Goal: Feedback & Contribution: Leave review/rating

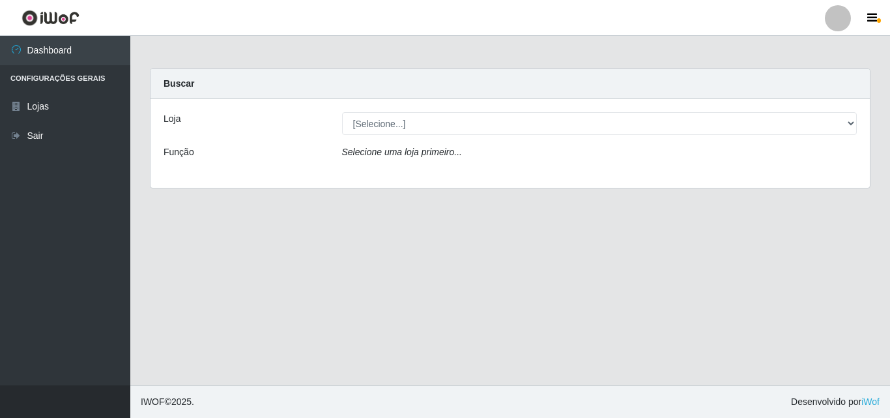
click at [544, 105] on div "Loja [Selecione...] BomQueSó Agreste - Loja 3 Função Selecione uma loja primeir…" at bounding box center [510, 143] width 719 height 89
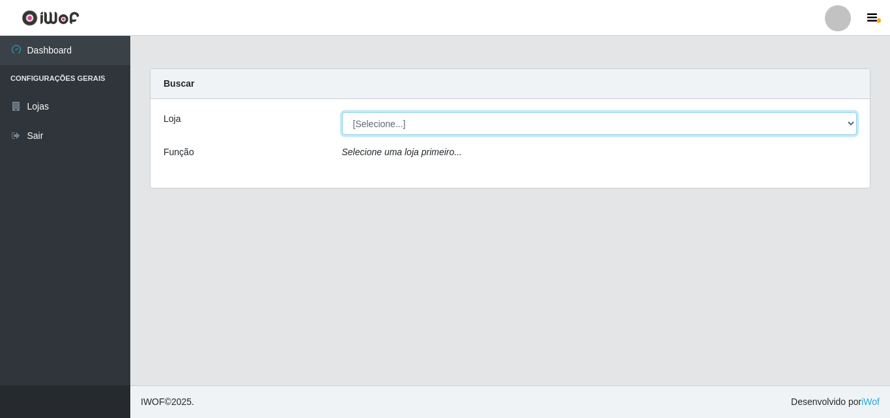
click at [543, 132] on select "[Selecione...] BomQueSó Agreste - Loja 3" at bounding box center [599, 123] width 515 height 23
click at [342, 112] on select "[Selecione...] BomQueSó Agreste - Loja 3" at bounding box center [599, 123] width 515 height 23
click at [540, 125] on select "[Selecione...] BomQueSó Agreste - Loja 3" at bounding box center [599, 123] width 515 height 23
select select "215"
click at [342, 112] on select "[Selecione...] BomQueSó Agreste - Loja 3" at bounding box center [599, 123] width 515 height 23
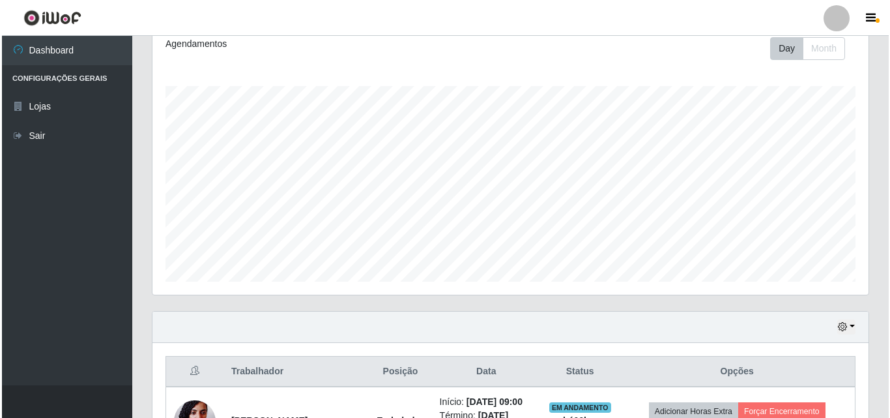
scroll to position [326, 0]
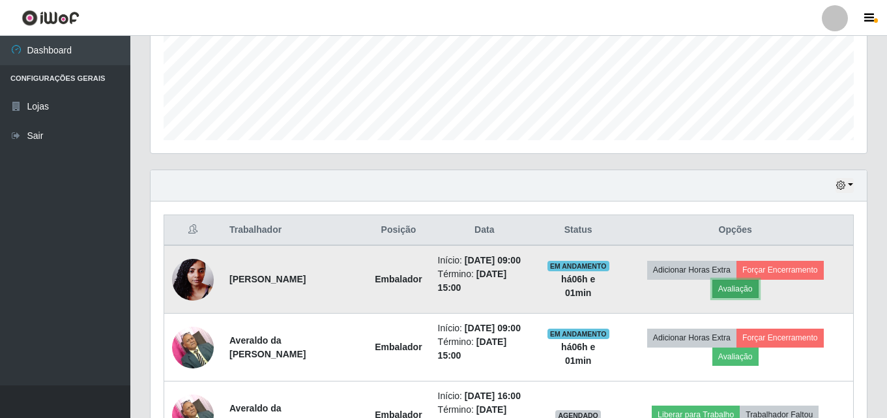
click at [751, 291] on button "Avaliação" at bounding box center [735, 289] width 46 height 18
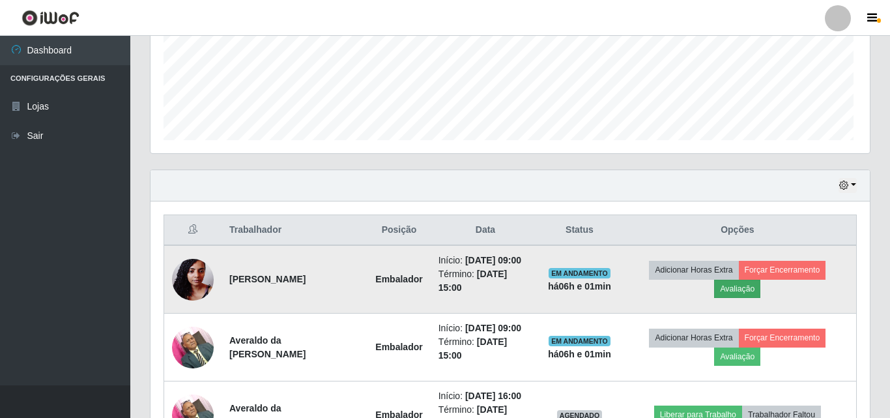
scroll to position [270, 710]
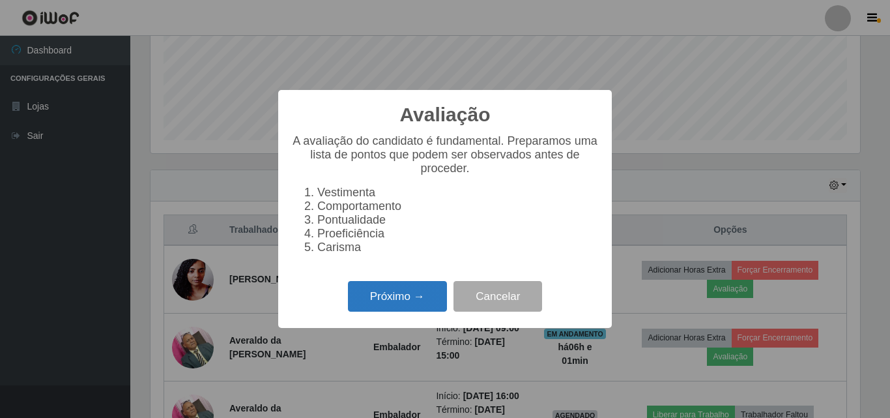
click at [428, 290] on button "Próximo →" at bounding box center [397, 296] width 99 height 31
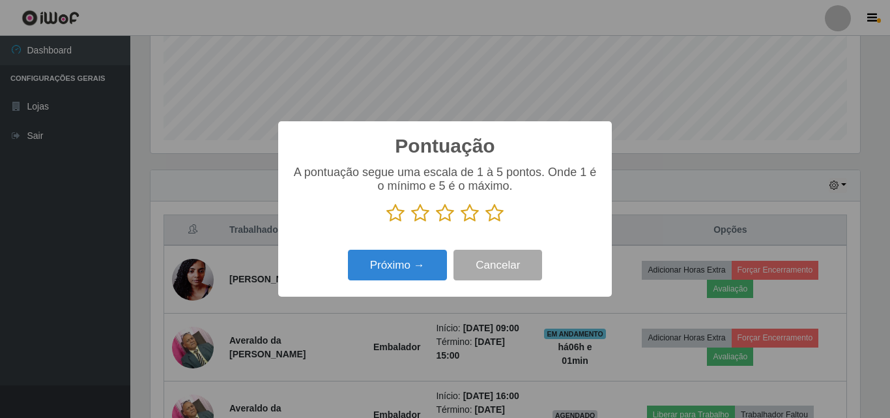
scroll to position [651308, 650869]
click at [497, 216] on icon at bounding box center [494, 213] width 18 height 20
click at [485, 223] on input "radio" at bounding box center [485, 223] width 0 height 0
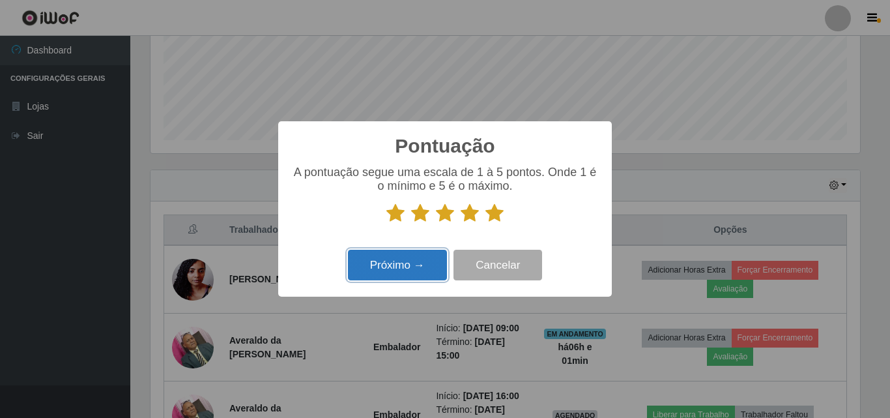
click at [416, 261] on button "Próximo →" at bounding box center [397, 265] width 99 height 31
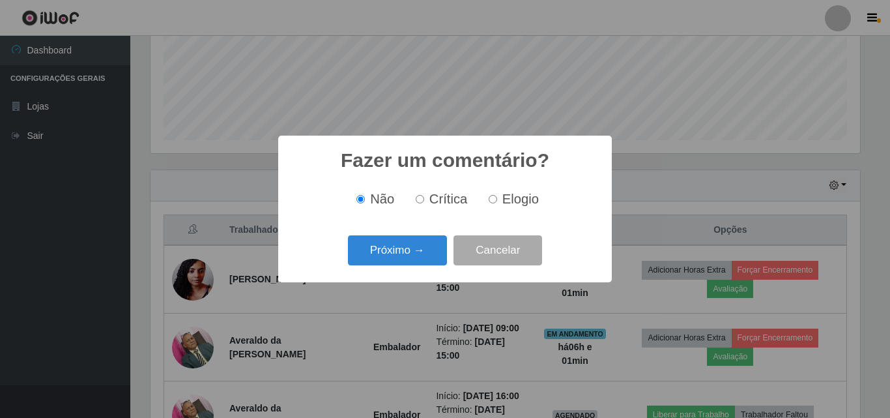
click at [416, 261] on button "Próximo →" at bounding box center [397, 250] width 99 height 31
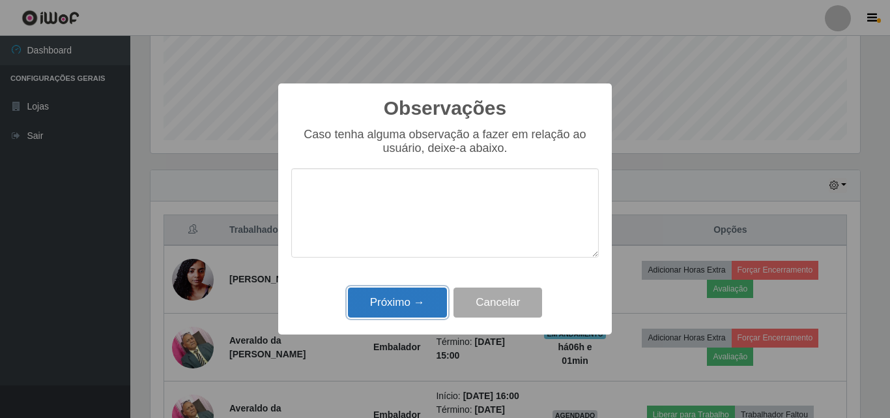
click at [427, 302] on button "Próximo →" at bounding box center [397, 302] width 99 height 31
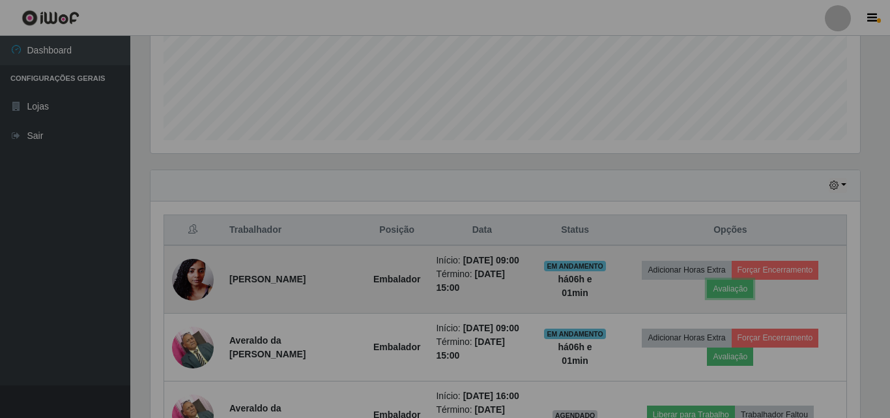
scroll to position [270, 716]
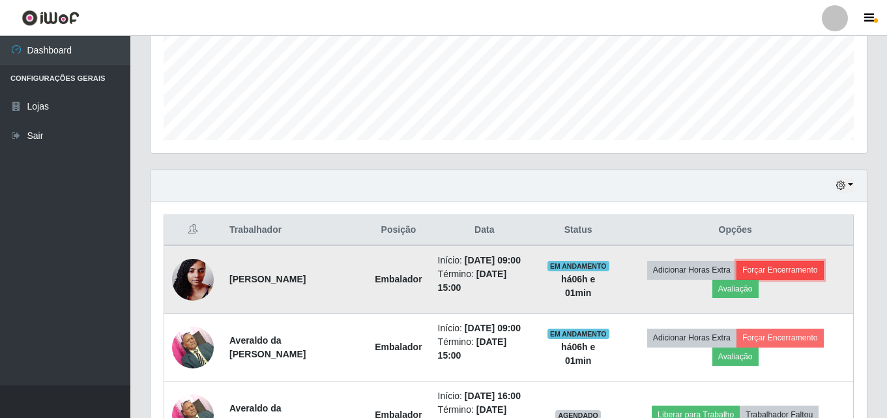
click at [797, 276] on button "Forçar Encerramento" at bounding box center [779, 270] width 87 height 18
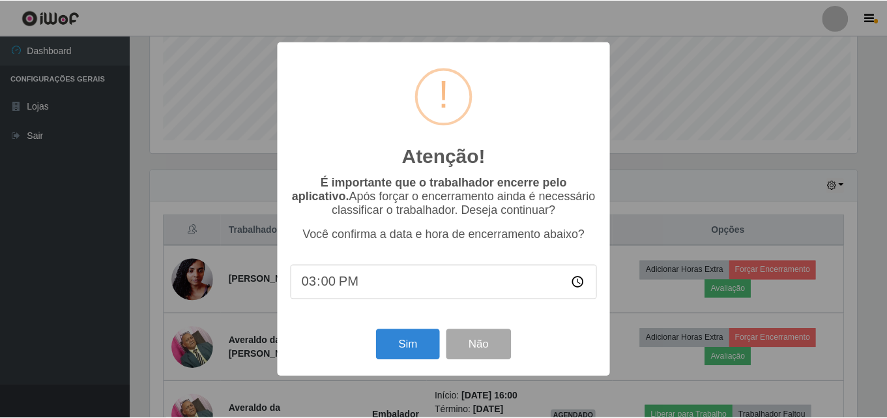
scroll to position [270, 710]
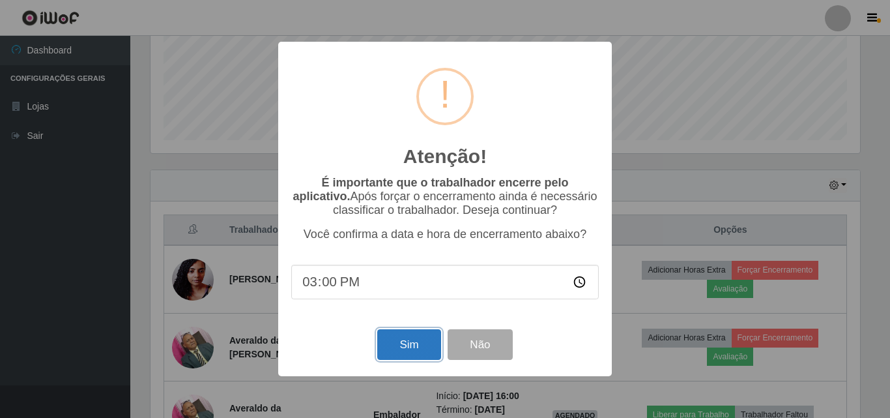
click at [406, 344] on button "Sim" at bounding box center [408, 344] width 63 height 31
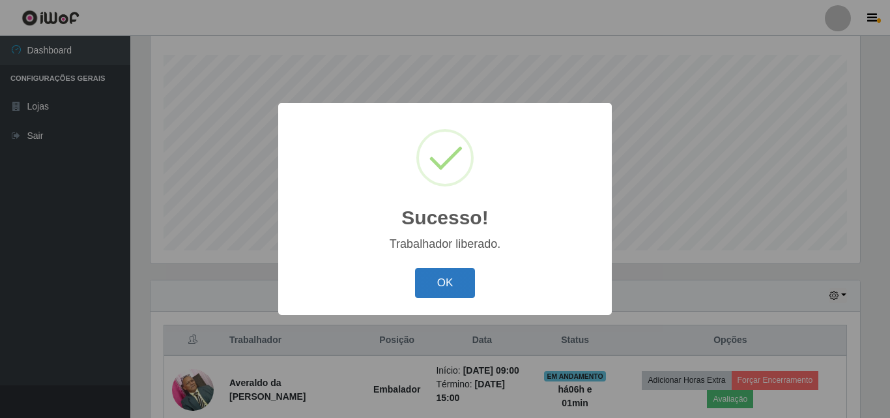
click at [457, 293] on button "OK" at bounding box center [445, 283] width 61 height 31
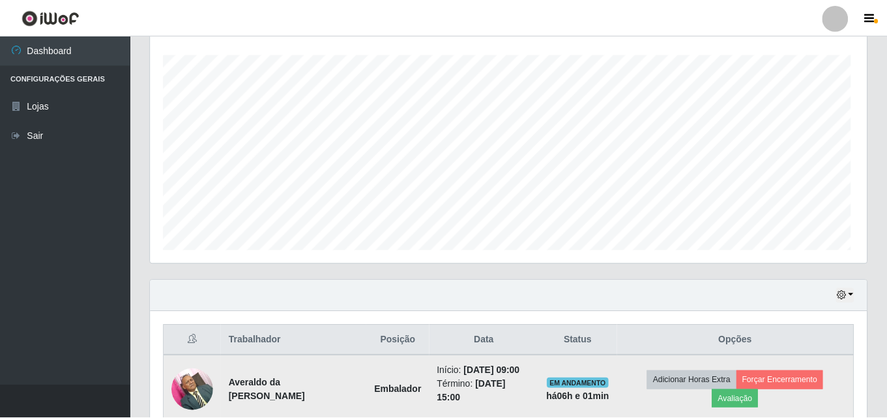
scroll to position [270, 716]
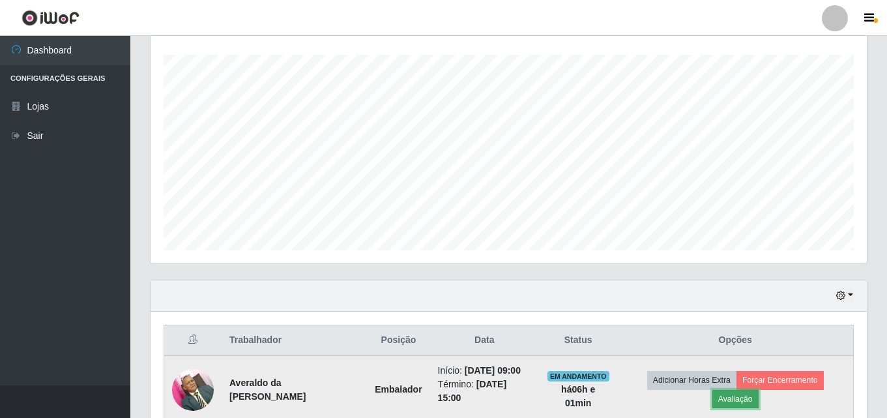
click at [758, 396] on button "Avaliação" at bounding box center [735, 399] width 46 height 18
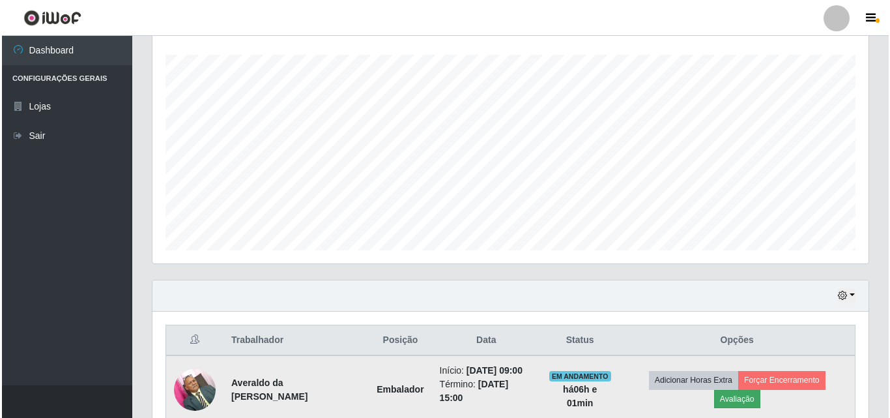
scroll to position [270, 710]
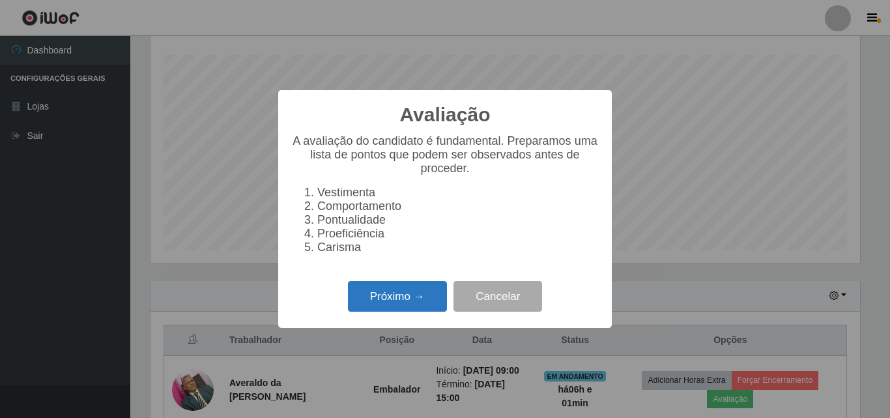
click at [436, 311] on button "Próximo →" at bounding box center [397, 296] width 99 height 31
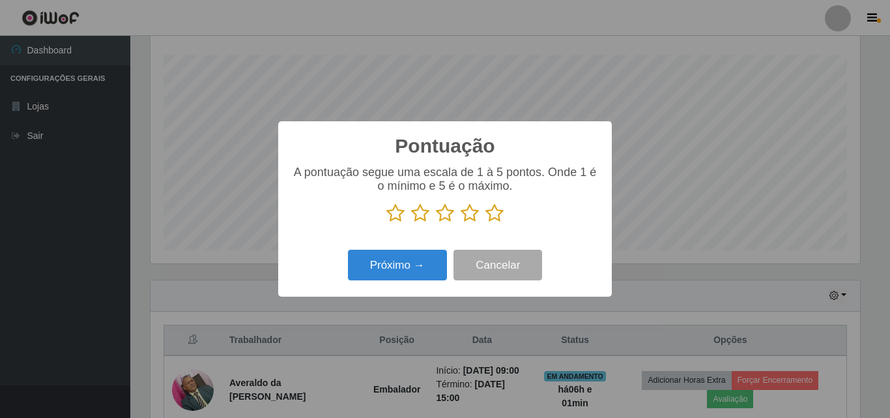
click at [498, 215] on icon at bounding box center [494, 213] width 18 height 20
click at [485, 223] on input "radio" at bounding box center [485, 223] width 0 height 0
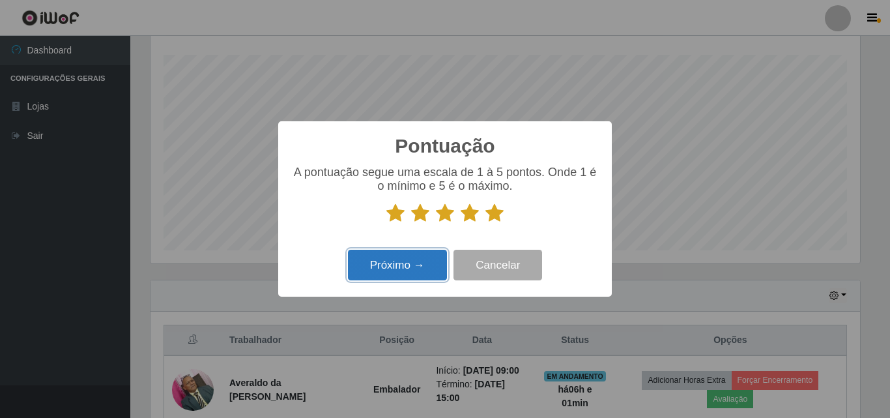
click at [421, 260] on button "Próximo →" at bounding box center [397, 265] width 99 height 31
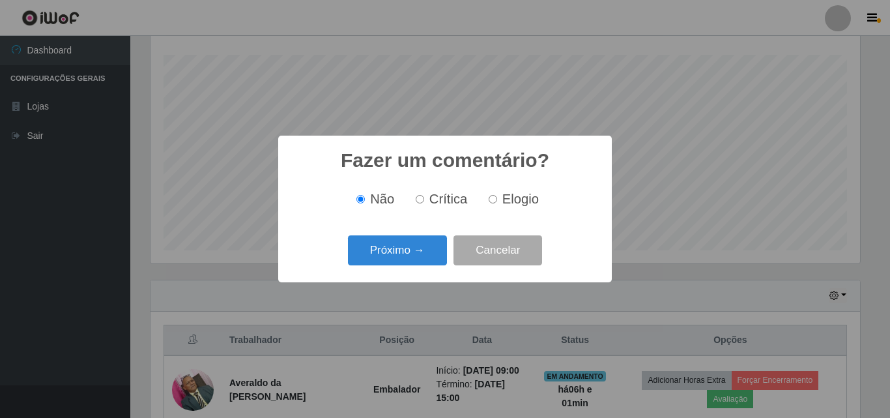
click at [421, 260] on button "Próximo →" at bounding box center [397, 250] width 99 height 31
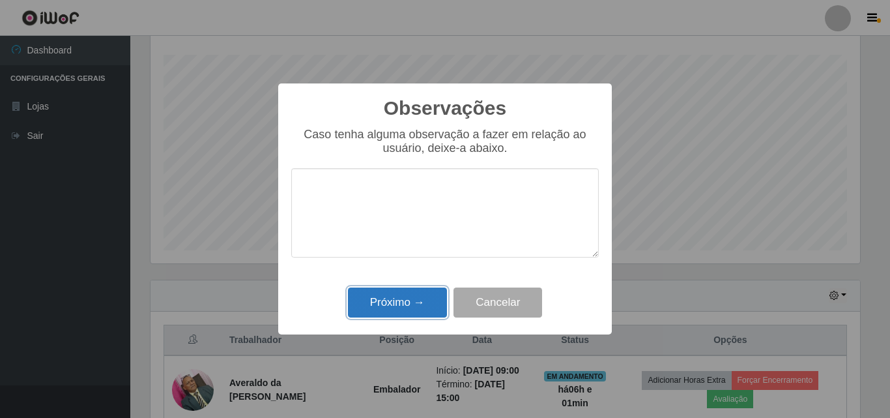
click at [420, 300] on button "Próximo →" at bounding box center [397, 302] width 99 height 31
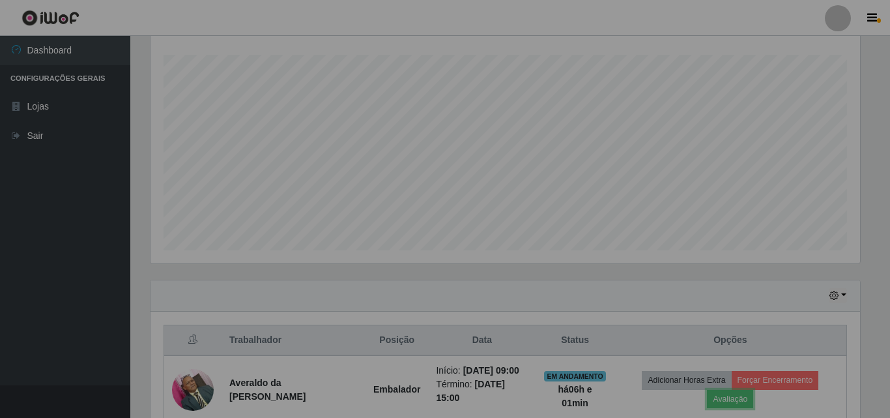
scroll to position [270, 716]
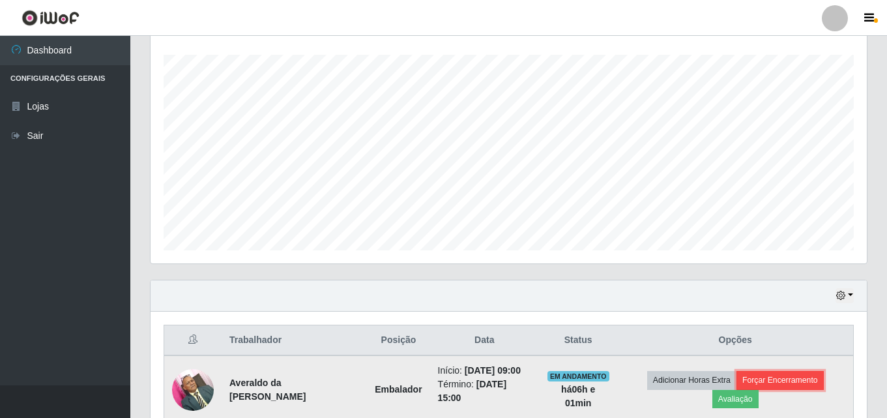
click at [782, 384] on button "Forçar Encerramento" at bounding box center [779, 380] width 87 height 18
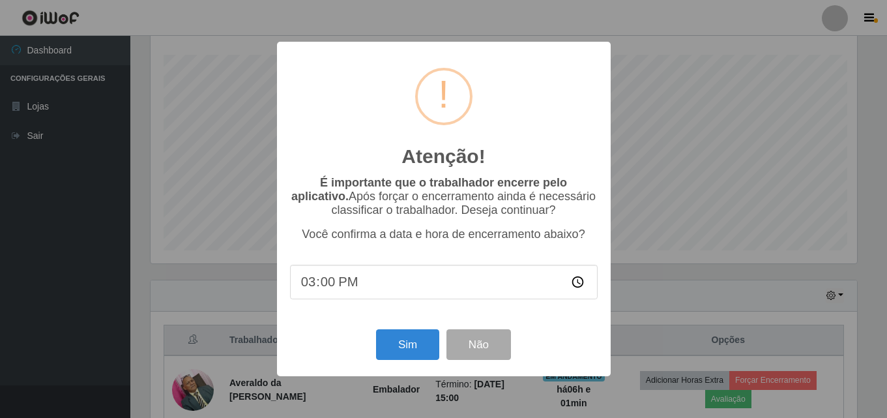
scroll to position [270, 710]
click at [413, 339] on button "Sim" at bounding box center [408, 344] width 63 height 31
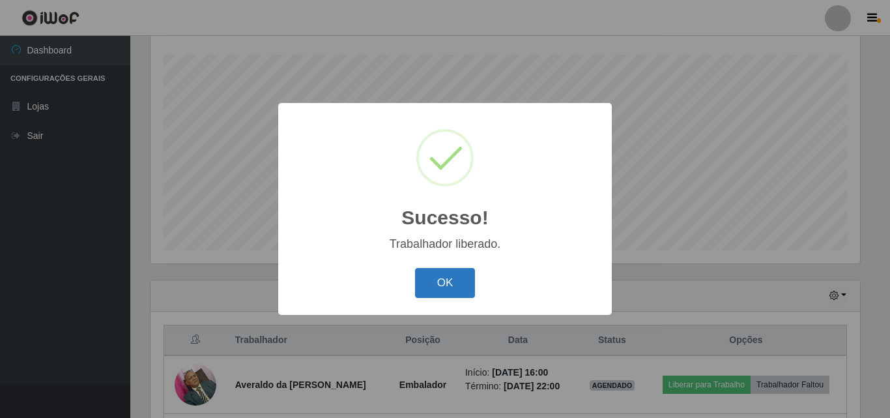
click at [458, 274] on button "OK" at bounding box center [445, 283] width 61 height 31
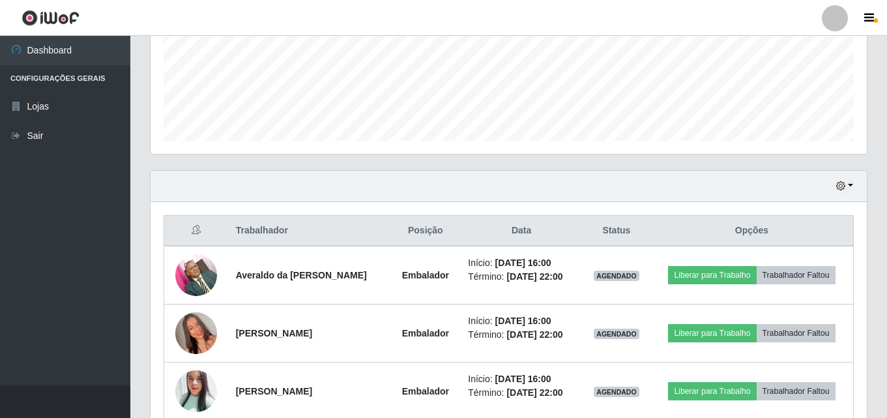
scroll to position [346, 0]
